Goal: Information Seeking & Learning: Learn about a topic

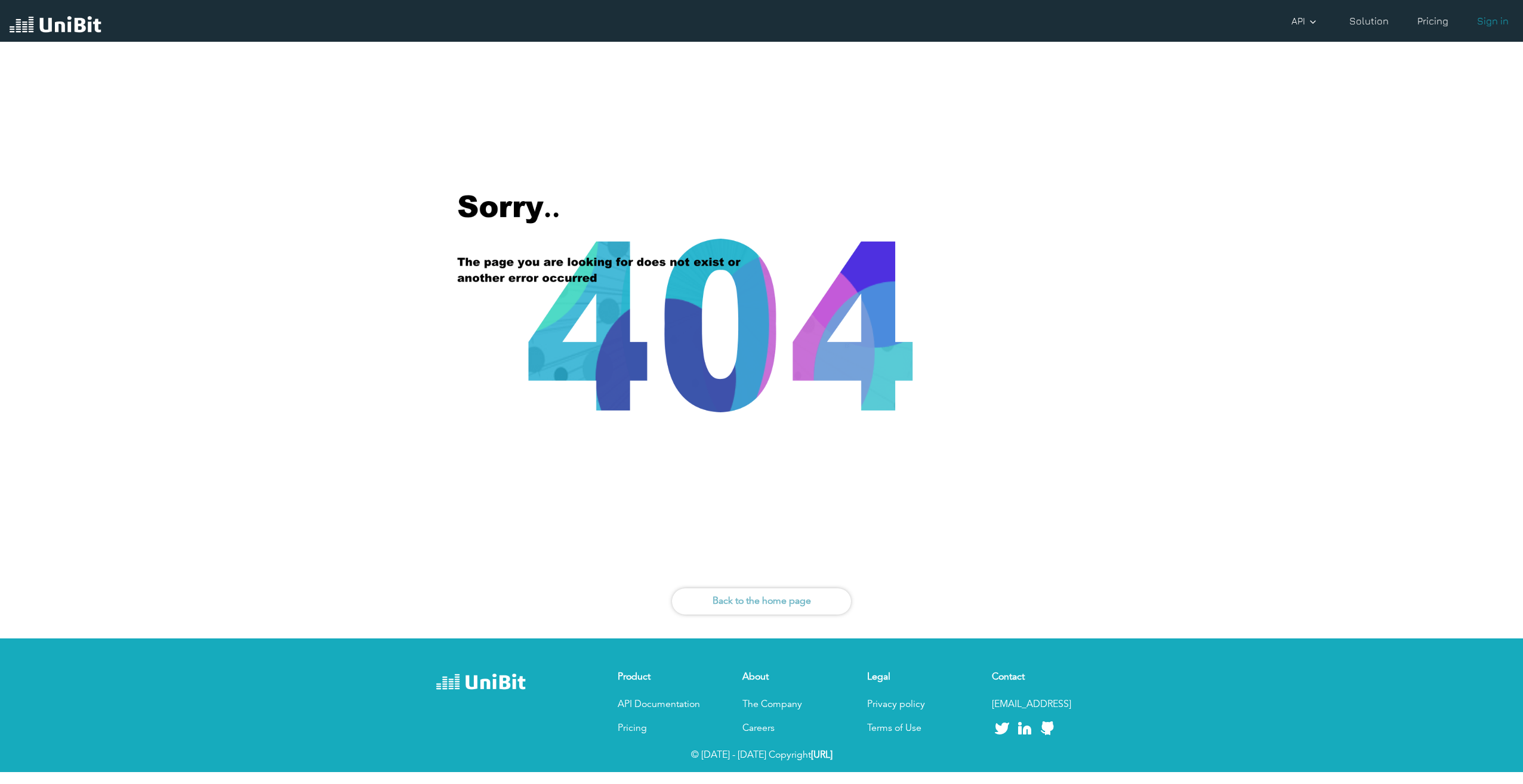
click at [70, 23] on img at bounding box center [55, 26] width 92 height 23
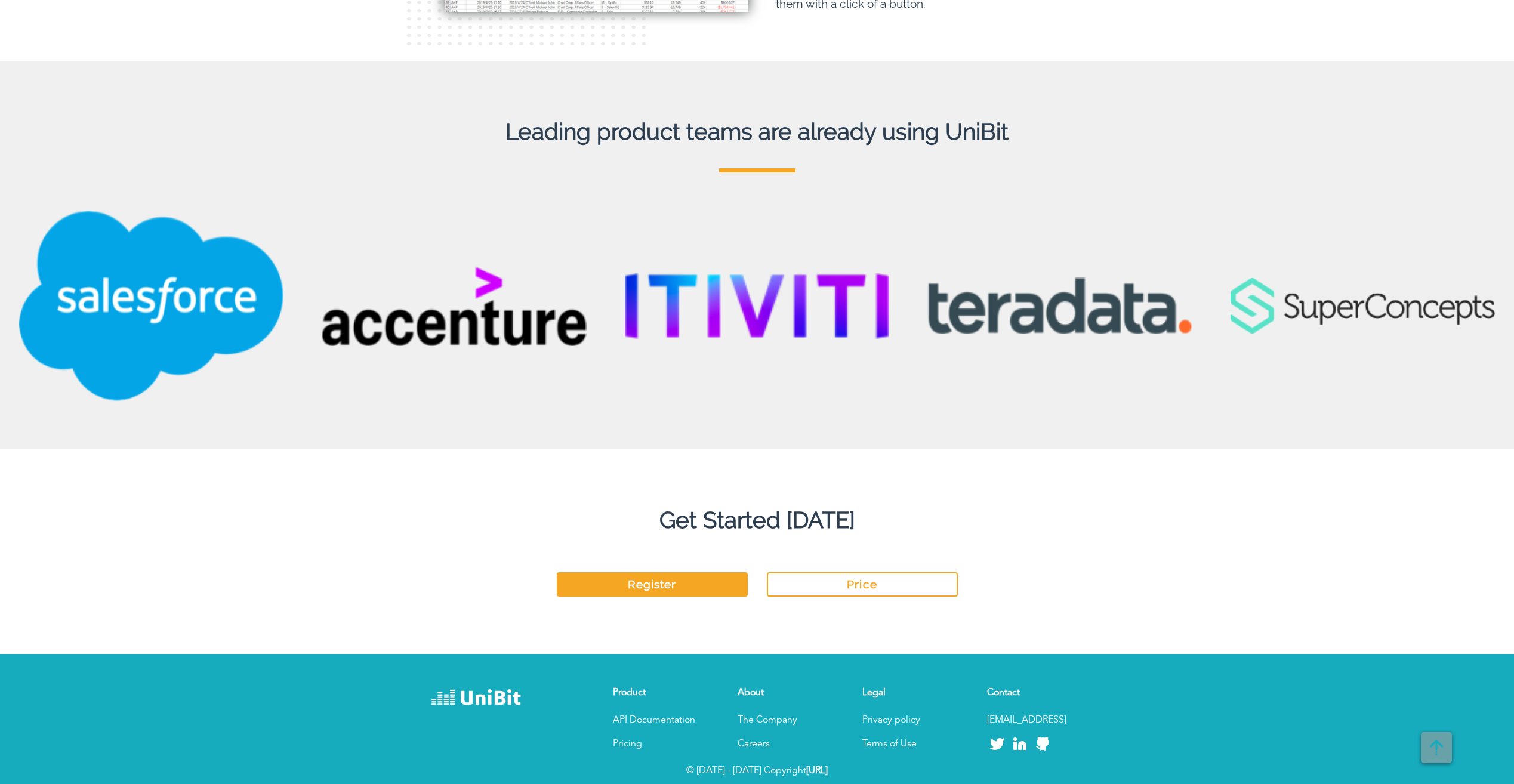
scroll to position [3010, 0]
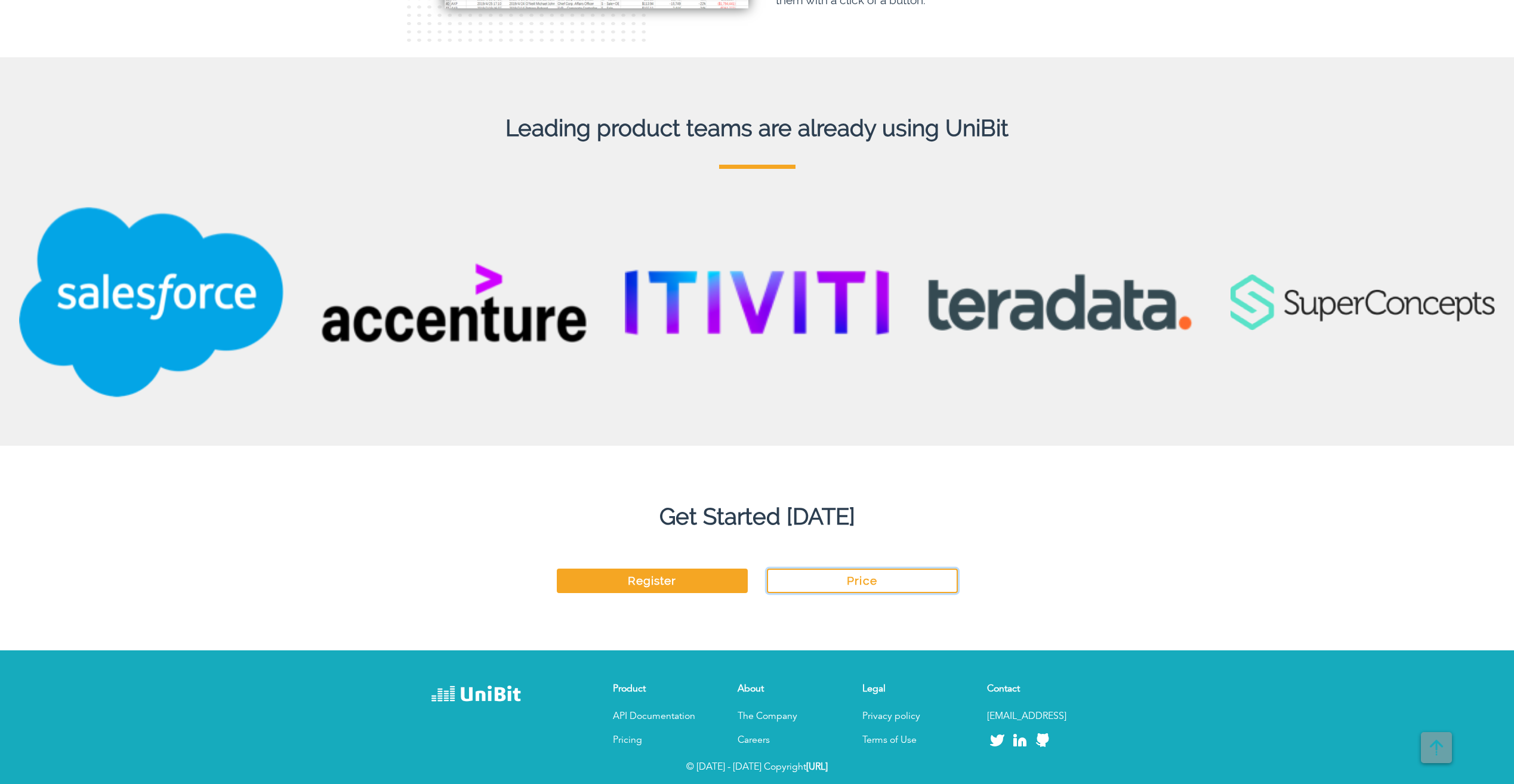
click at [827, 585] on link "Price" at bounding box center [862, 581] width 191 height 25
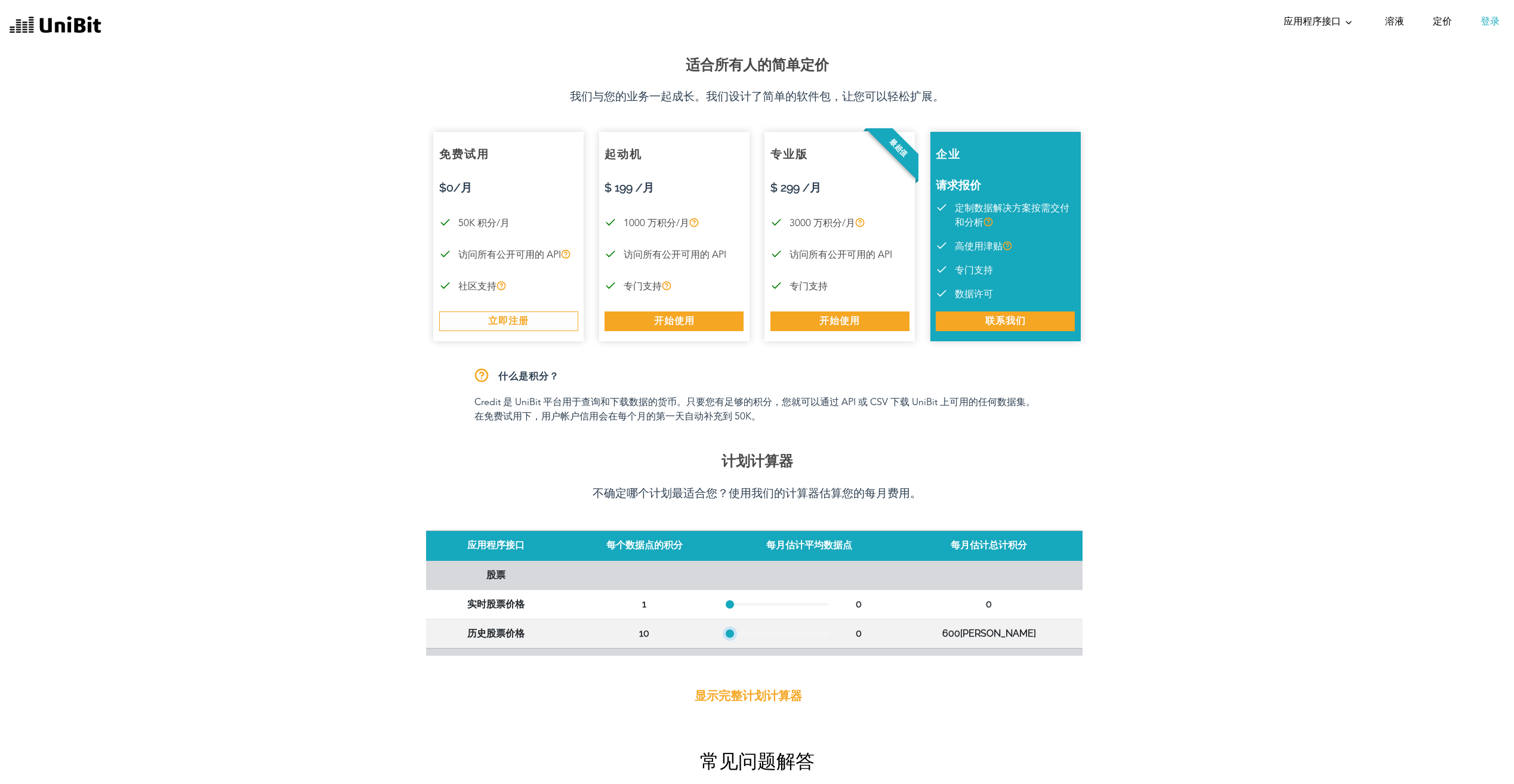
drag, startPoint x: 746, startPoint y: 634, endPoint x: 703, endPoint y: 640, distance: 43.4
click at [703, 640] on tr "历史股票价格 10 0 600[PERSON_NAME]" at bounding box center [754, 634] width 657 height 29
drag, startPoint x: 743, startPoint y: 635, endPoint x: 716, endPoint y: 635, distance: 27.0
click at [716, 635] on tr "历史股票价格 10 0 700[PERSON_NAME]" at bounding box center [754, 634] width 657 height 29
click at [747, 641] on td "24,740" at bounding box center [828, 634] width 182 height 29
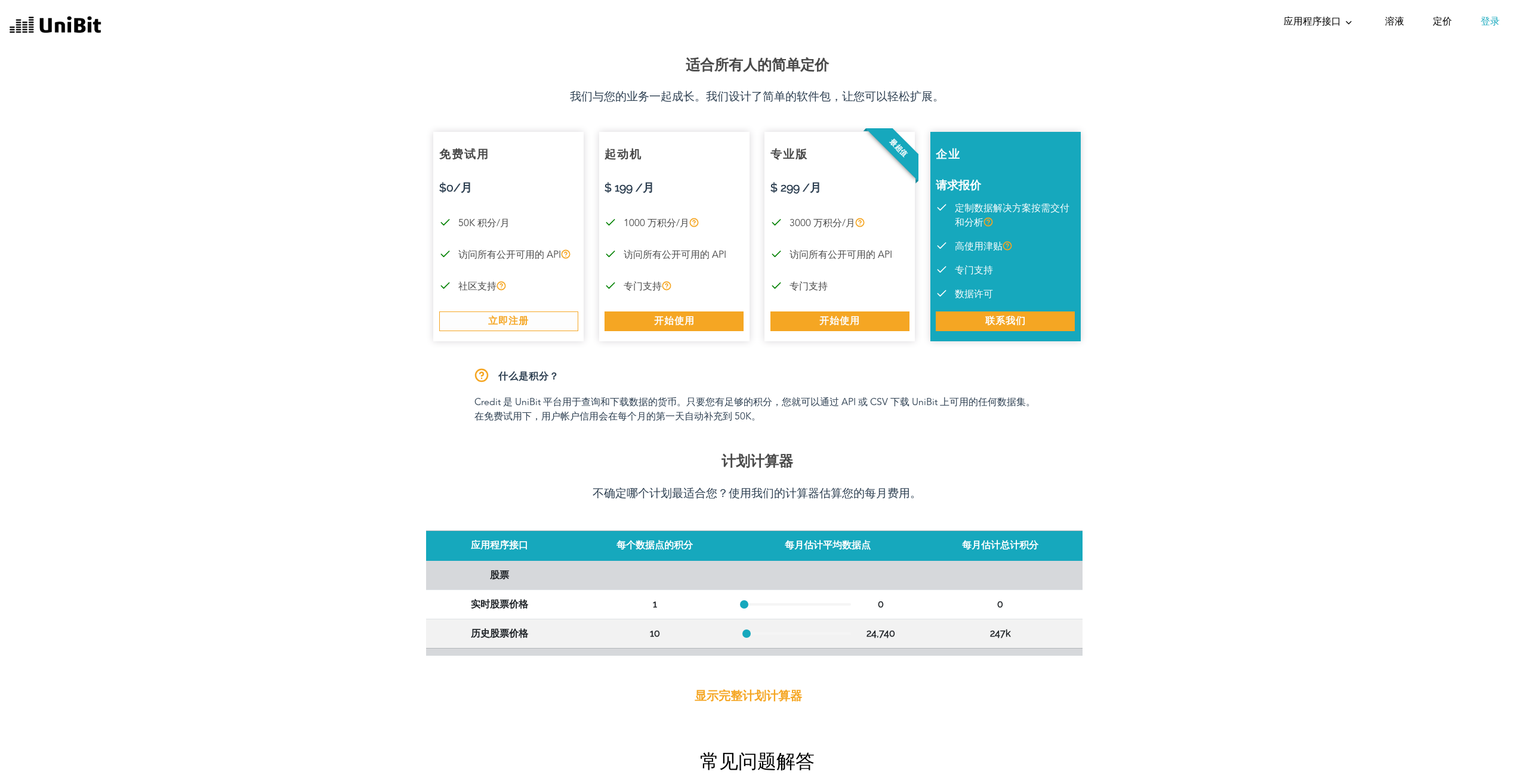
click at [757, 699] on p "显示完整计划计算器" at bounding box center [748, 696] width 107 height 18
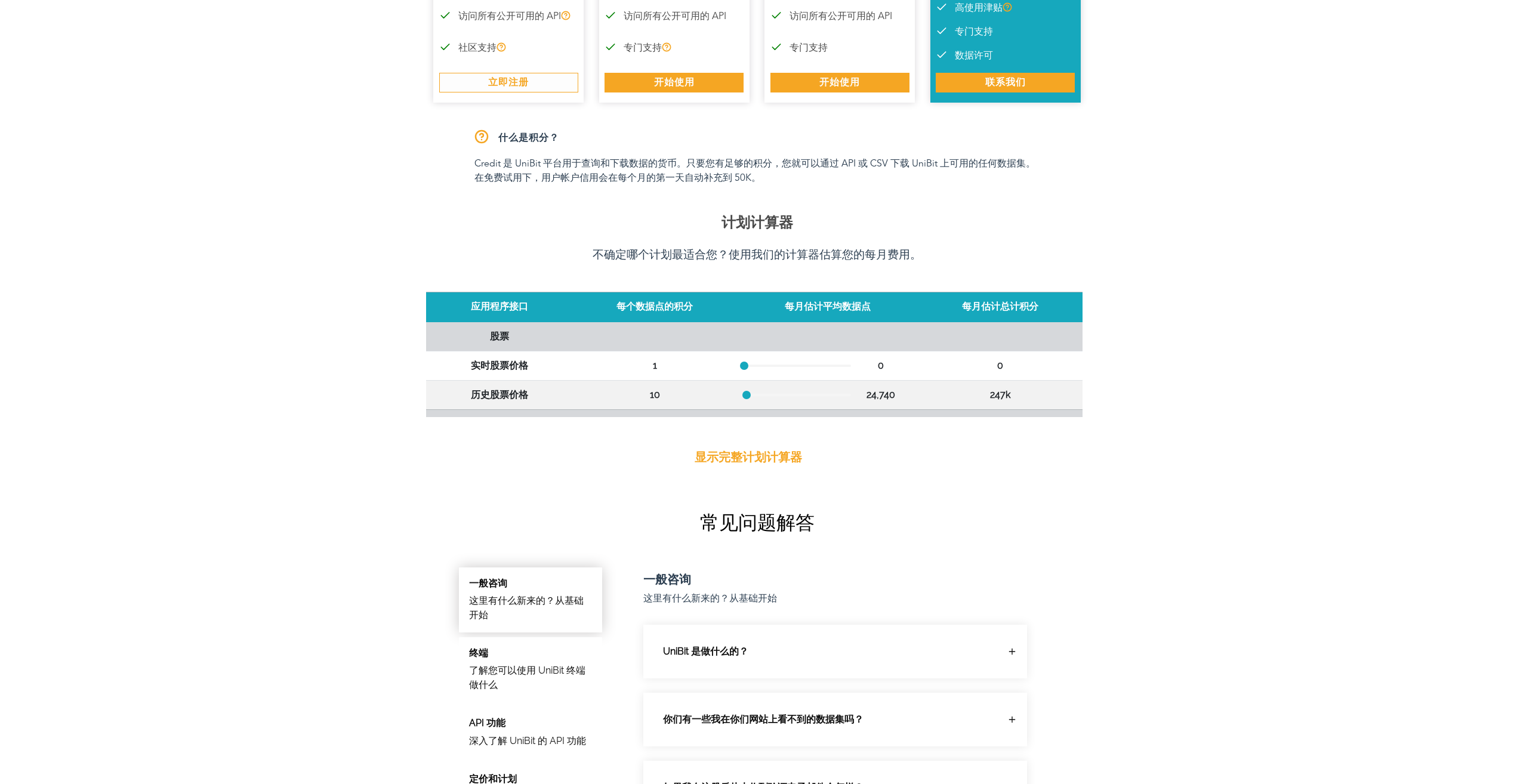
drag, startPoint x: 746, startPoint y: 398, endPoint x: 717, endPoint y: 398, distance: 29.0
click at [717, 398] on tr "历史股票价格 10 24,740 247k" at bounding box center [754, 395] width 657 height 29
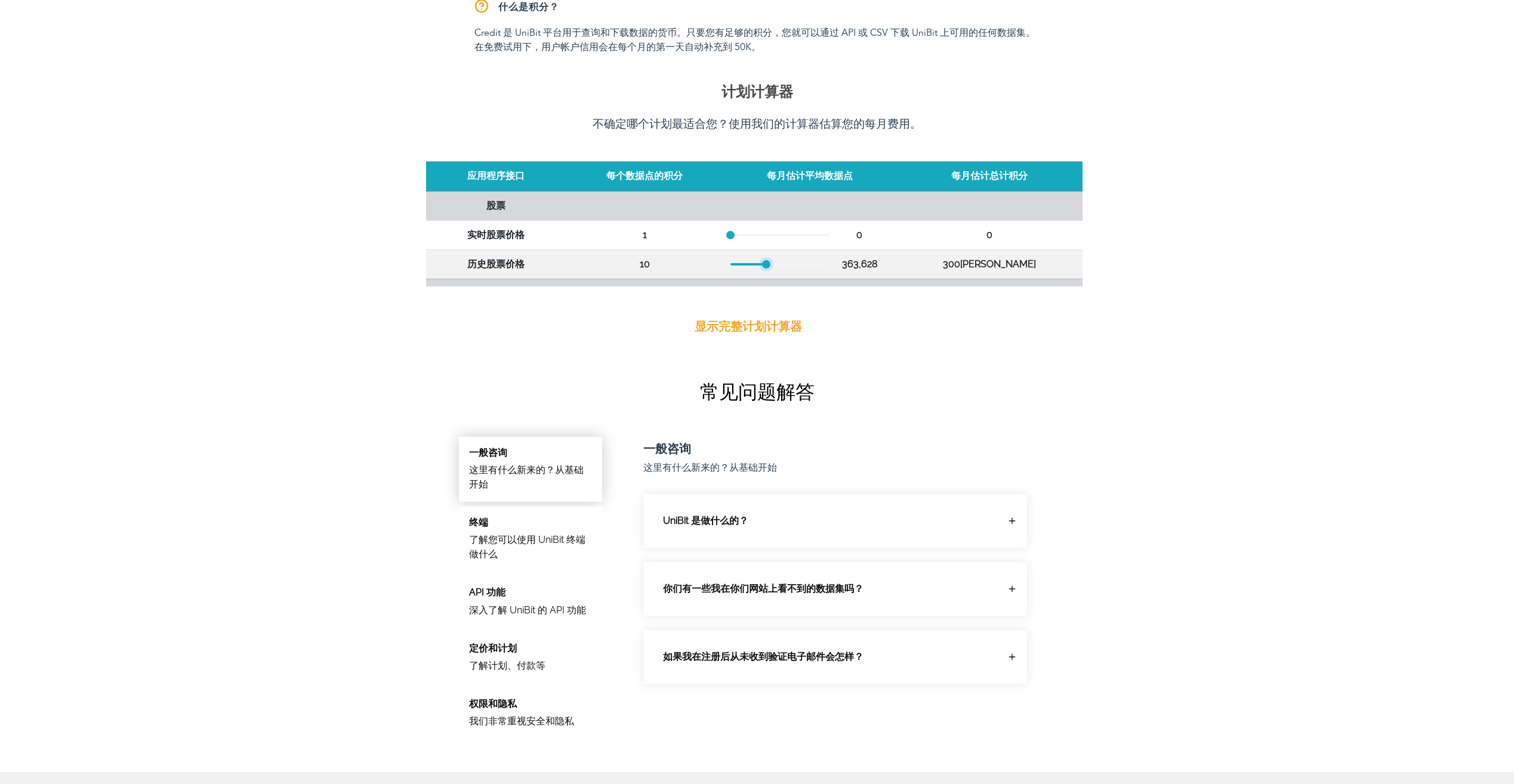
scroll to position [358, 0]
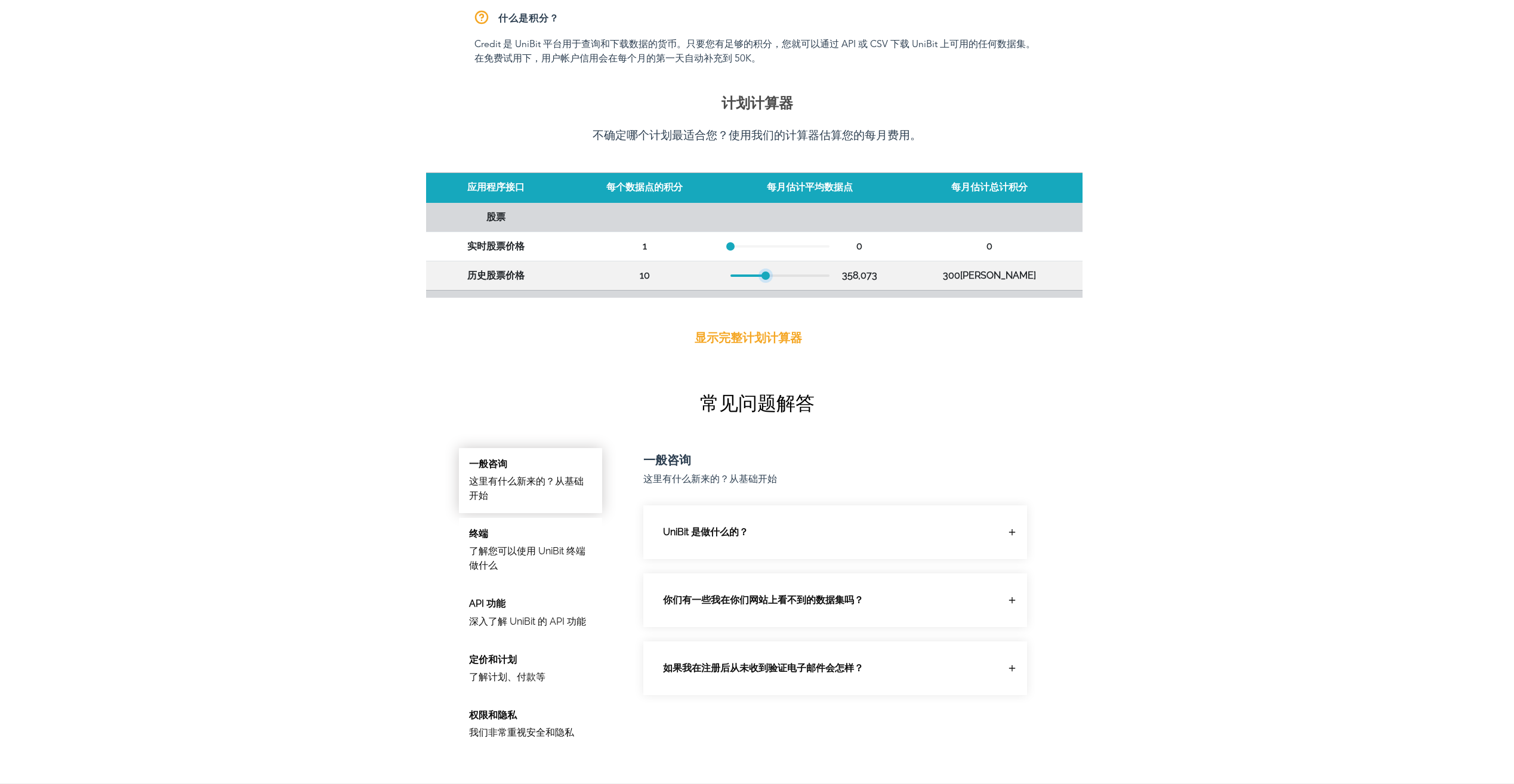
click at [770, 276] on div at bounding box center [765, 276] width 8 height 8
click at [880, 277] on div "358,073" at bounding box center [859, 276] width 60 height 15
drag, startPoint x: 779, startPoint y: 277, endPoint x: 744, endPoint y: 275, distance: 35.1
click at [744, 275] on div at bounding box center [744, 276] width 8 height 8
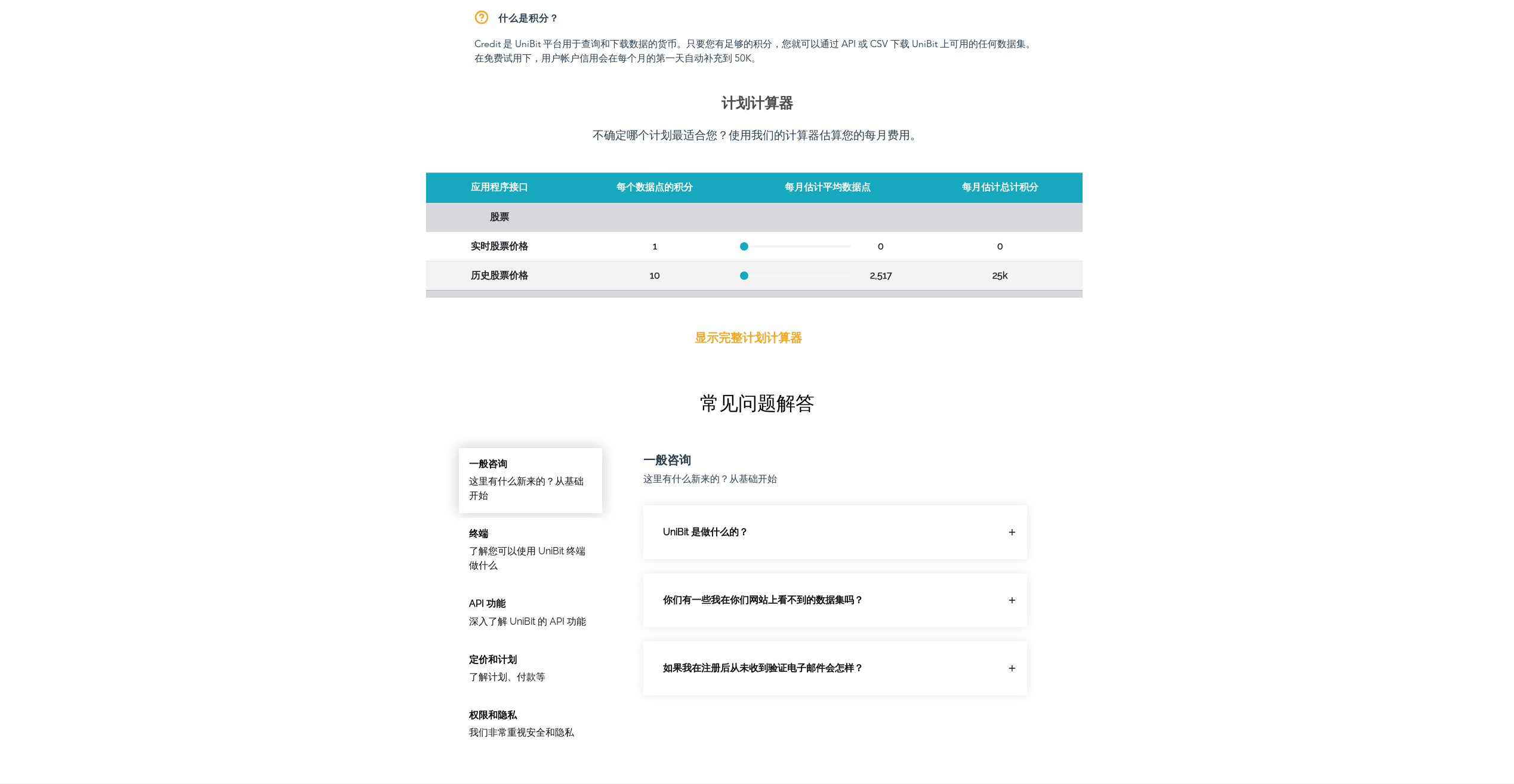
drag, startPoint x: 288, startPoint y: 331, endPoint x: 306, endPoint y: 329, distance: 18.1
click at [288, 331] on div "适合所有人的简单定价 我们与您的业务一起成长。我们设计了简单的软件包，让您可以轻松扩展。 免费试用 $0/月 50K 积分/月 访问所有公开可用的 API 社…" at bounding box center [757, 305] width 1514 height 1241
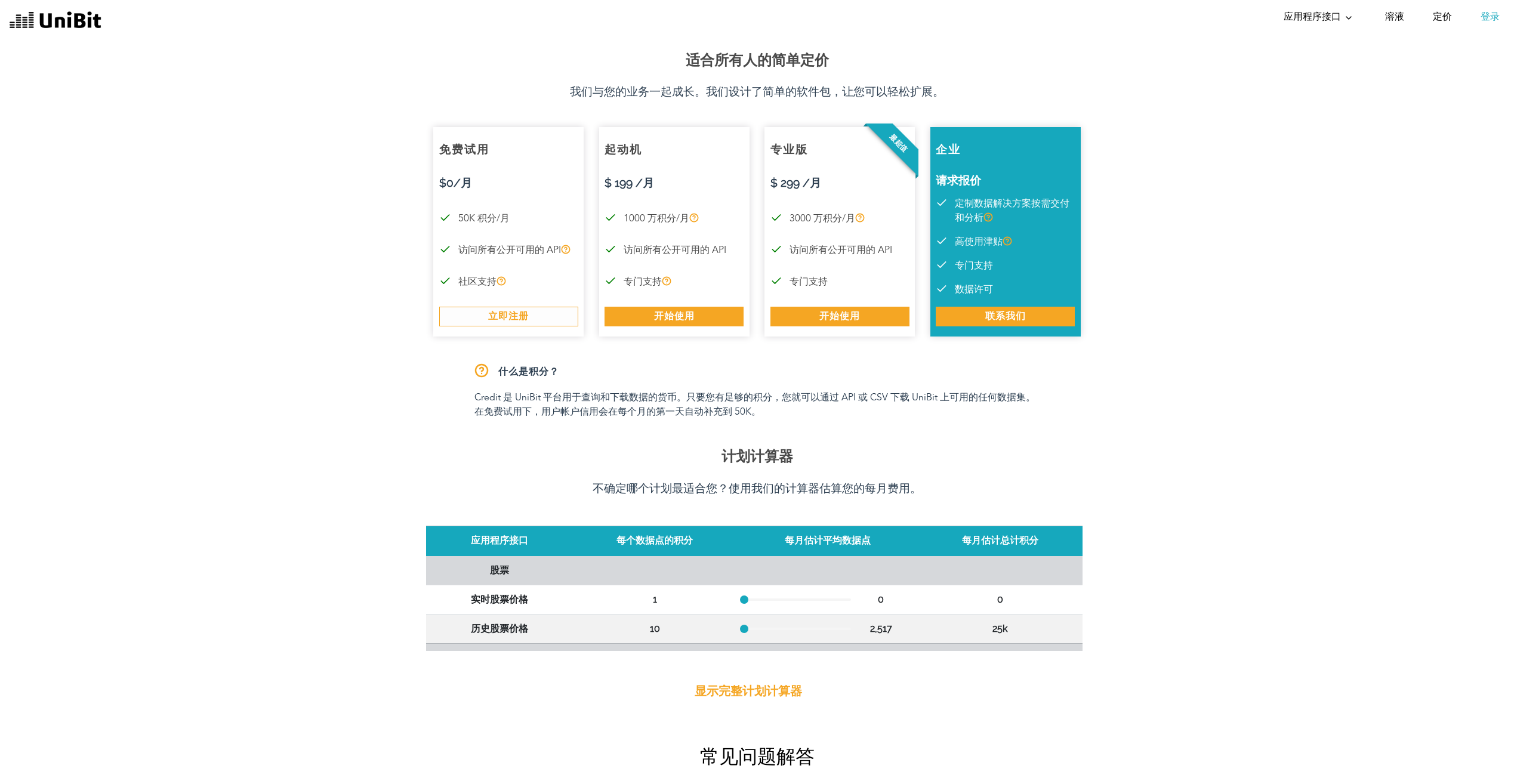
scroll to position [0, 0]
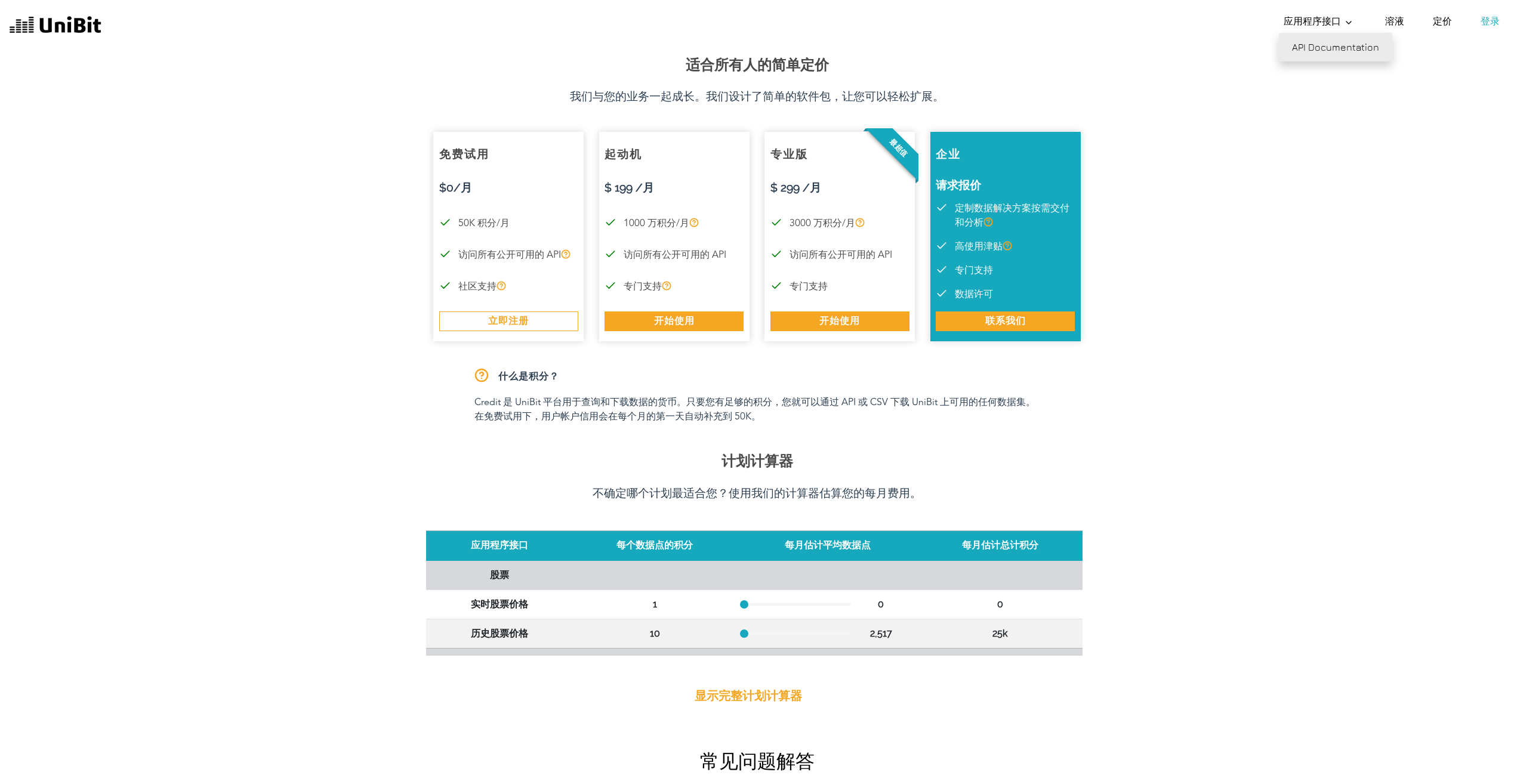
click at [1346, 46] on link "API Documentation" at bounding box center [1336, 47] width 114 height 29
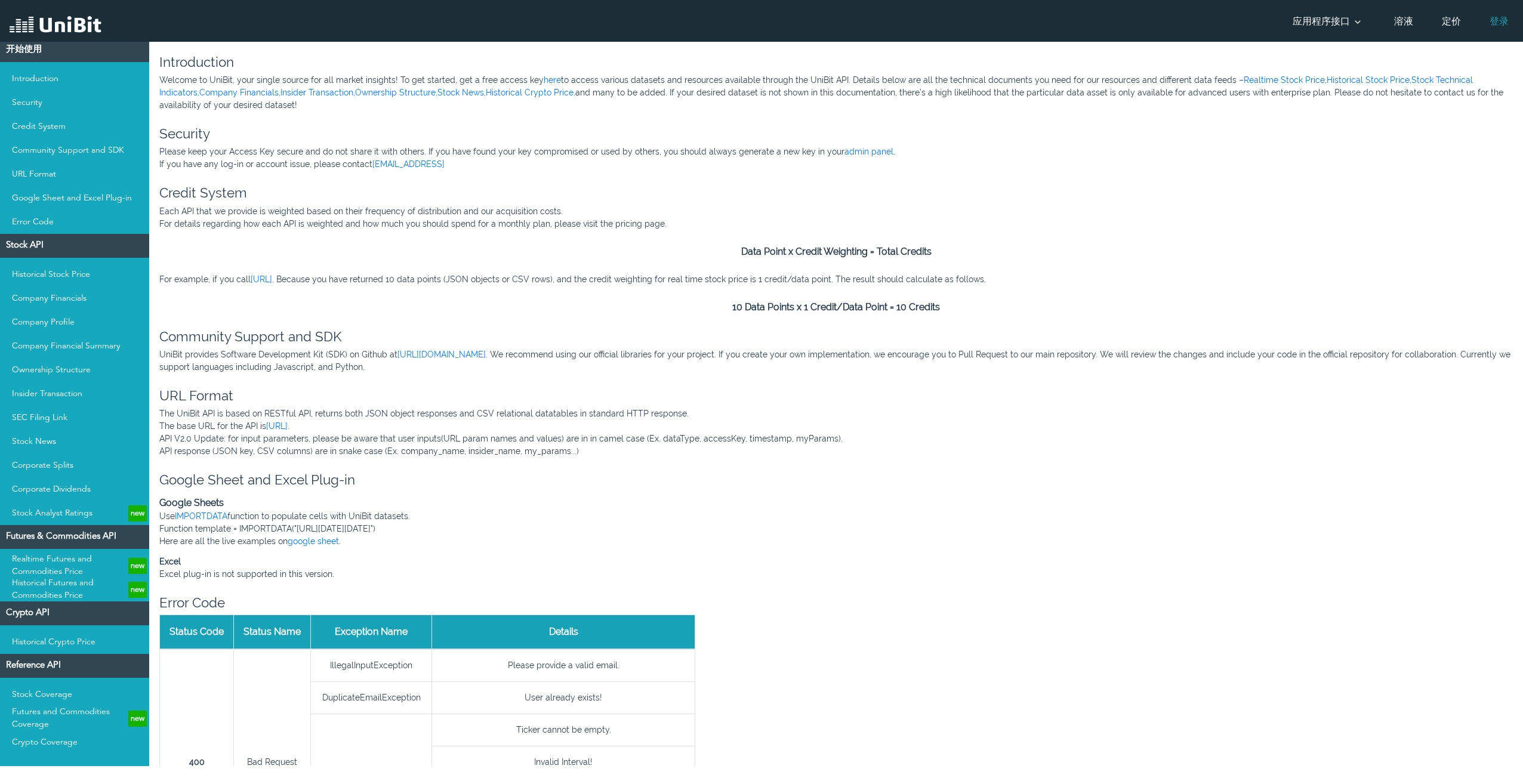
scroll to position [27, 0]
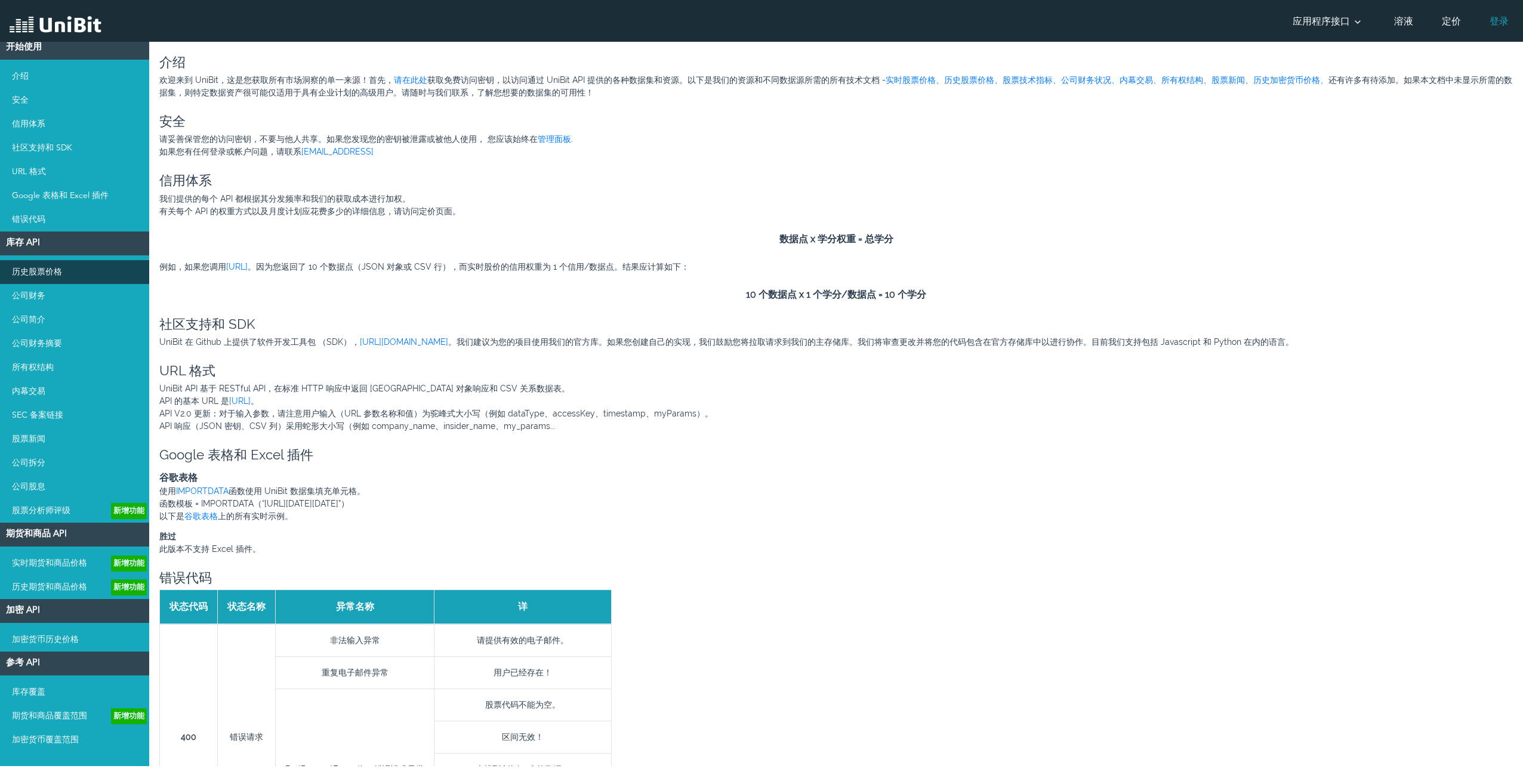
click at [77, 269] on link "历史股票价格" at bounding box center [74, 272] width 149 height 24
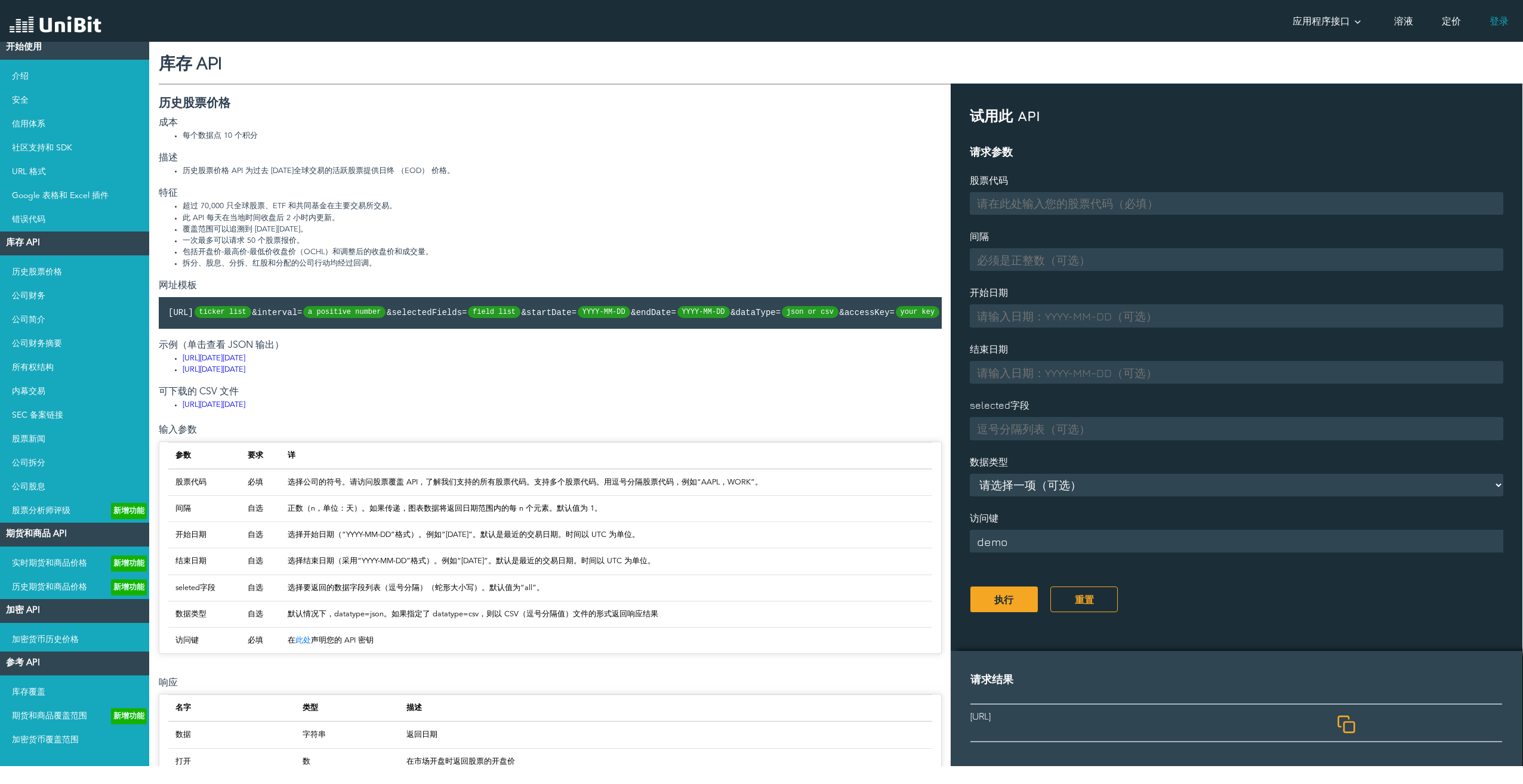
click at [1038, 197] on input at bounding box center [1237, 204] width 533 height 23
click at [245, 362] on link "[URL][DATE][DATE]" at bounding box center [214, 358] width 63 height 8
